Goal: Task Accomplishment & Management: Manage account settings

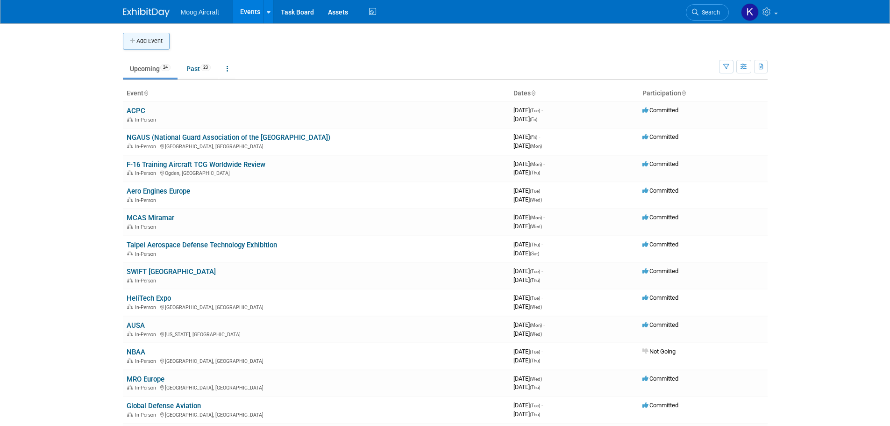
click at [148, 41] on button "Add Event" at bounding box center [146, 41] width 47 height 17
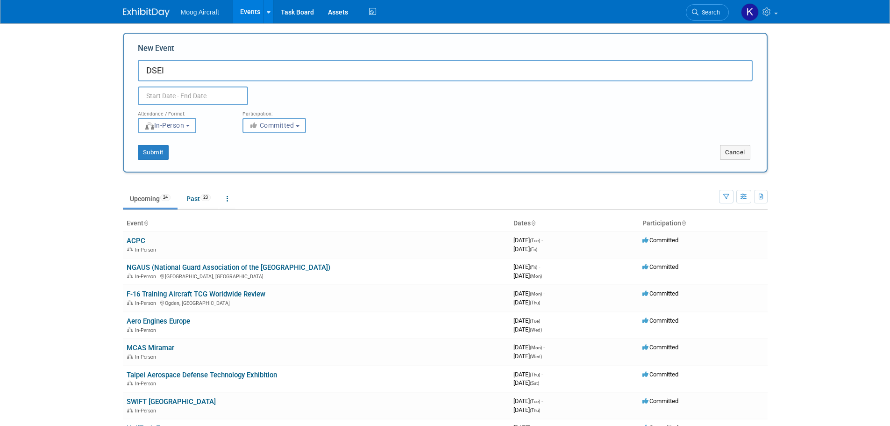
type input "DSEI"
click at [187, 96] on input "text" at bounding box center [193, 95] width 110 height 19
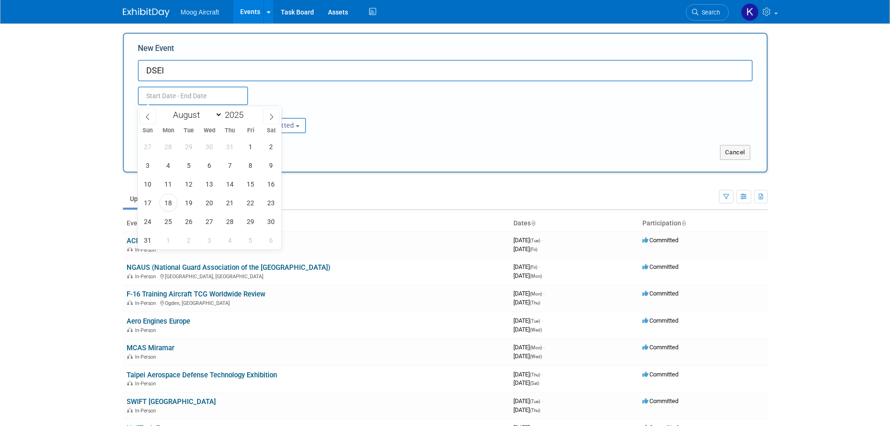
click at [207, 118] on select "January February March April May June July August September October November De…" at bounding box center [196, 115] width 54 height 12
select select "8"
click at [169, 109] on select "January February March April May June July August September October November De…" at bounding box center [196, 115] width 54 height 12
click at [193, 170] on span "9" at bounding box center [189, 165] width 18 height 18
click at [250, 165] on span "12" at bounding box center [251, 165] width 18 height 18
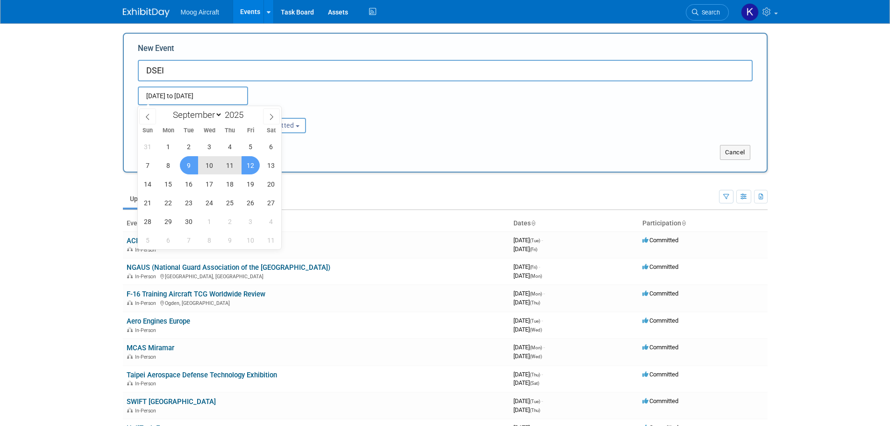
type input "[DATE] to [DATE]"
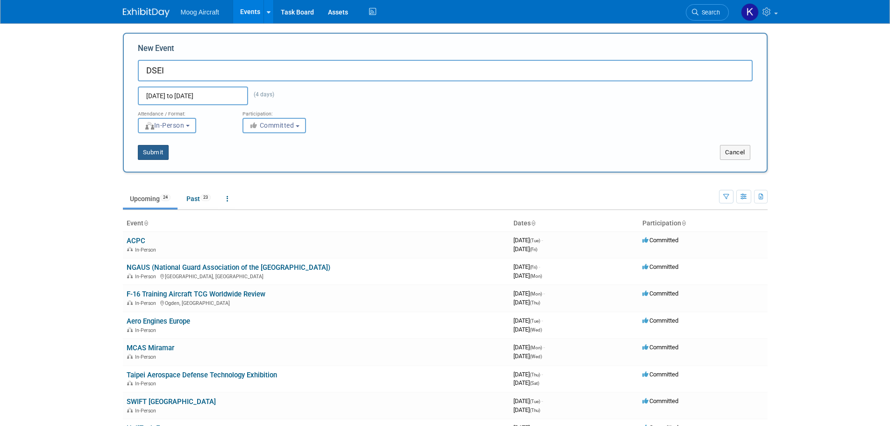
click at [154, 152] on button "Submit" at bounding box center [153, 152] width 31 height 15
type input "DSEI"
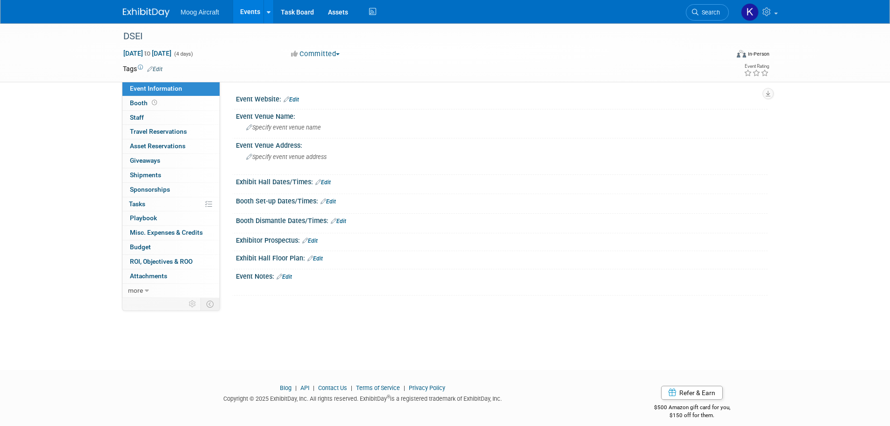
click at [292, 275] on link "Edit" at bounding box center [284, 276] width 15 height 7
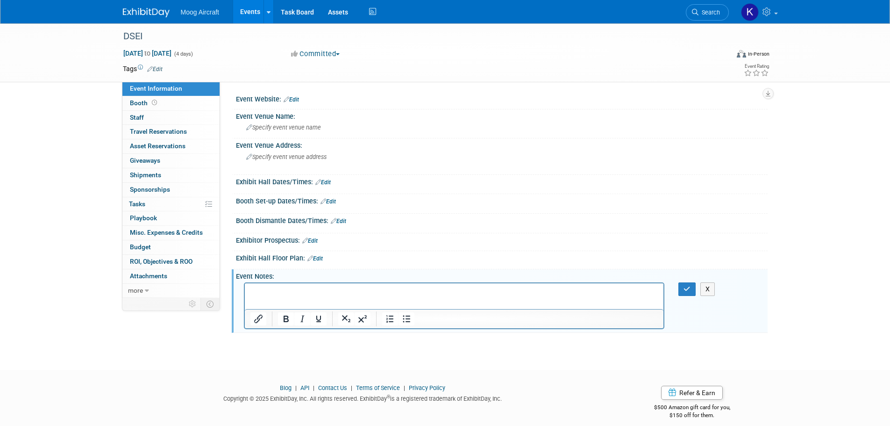
click at [313, 294] on p "Rich Text Area. Press ALT-0 for help." at bounding box center [454, 291] width 408 height 9
click at [851, 158] on div "DSEI Sep 9, 2025 to Sep 12, 2025 (4 days) Sep 9, 2025 to Sep 12, 2025 Committed…" at bounding box center [445, 187] width 890 height 329
click at [299, 97] on link "Edit" at bounding box center [291, 99] width 15 height 7
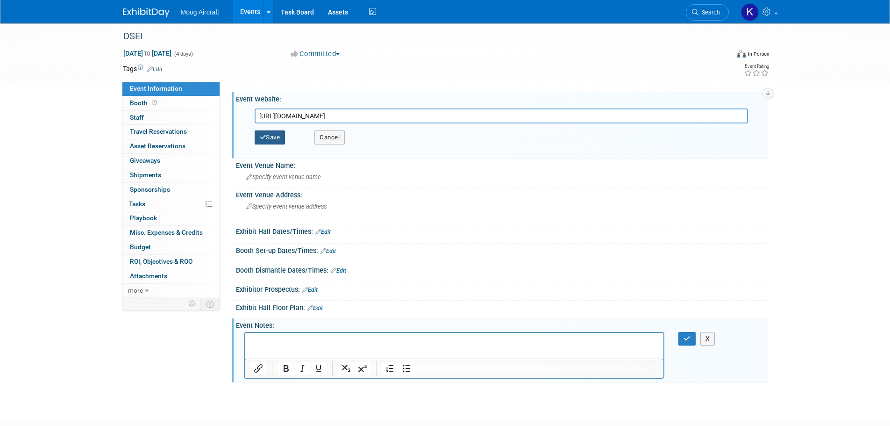
type input "https://www.dsei.co.uk/"
click at [277, 139] on button "Save" at bounding box center [270, 137] width 31 height 14
